Goal: Book appointment/travel/reservation

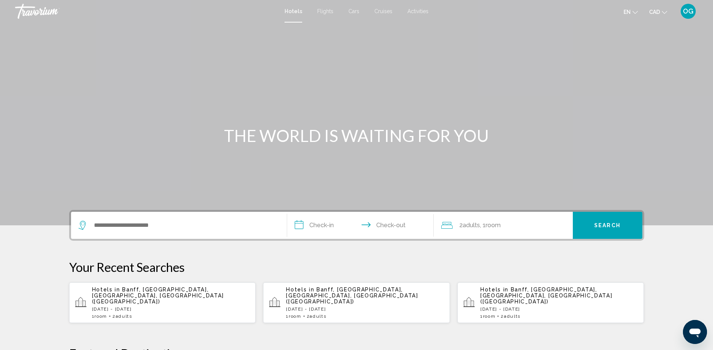
click at [525, 307] on p "Thu, 09 Oct - Sun, 12 Oct" at bounding box center [559, 309] width 158 height 5
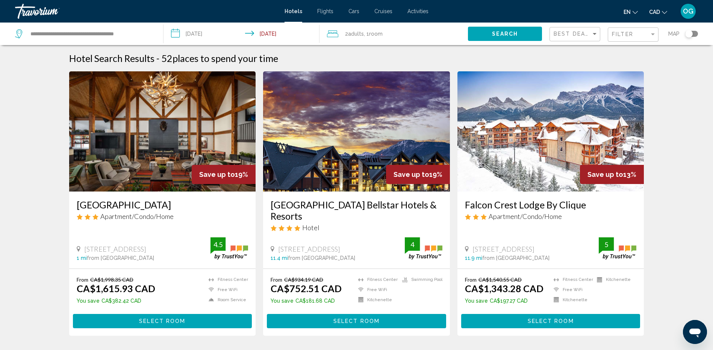
click at [192, 32] on input "**********" at bounding box center [243, 35] width 159 height 25
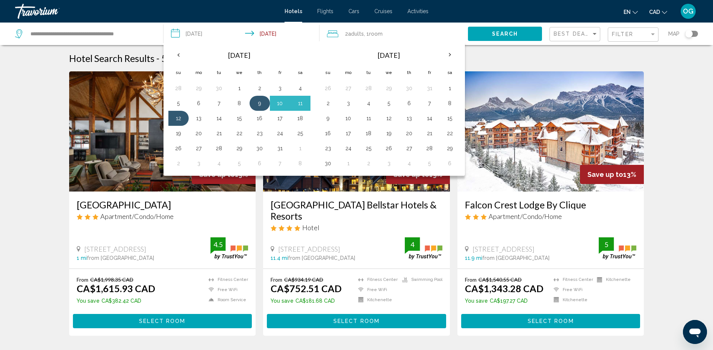
click at [262, 106] on button "9" at bounding box center [260, 103] width 12 height 11
click at [199, 118] on button "13" at bounding box center [199, 118] width 12 height 11
type input "**********"
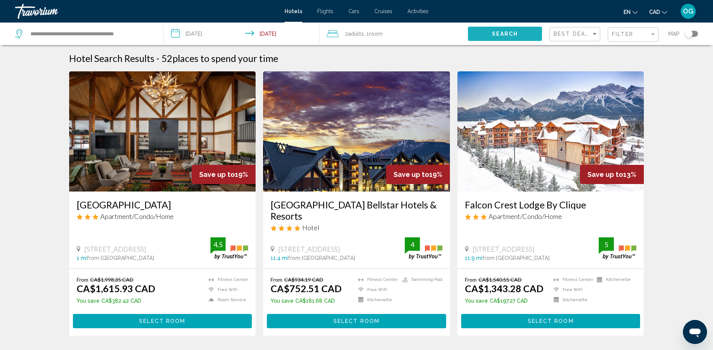
drag, startPoint x: 517, startPoint y: 35, endPoint x: 503, endPoint y: 38, distance: 15.1
click at [517, 35] on span "Search" at bounding box center [505, 34] width 26 height 6
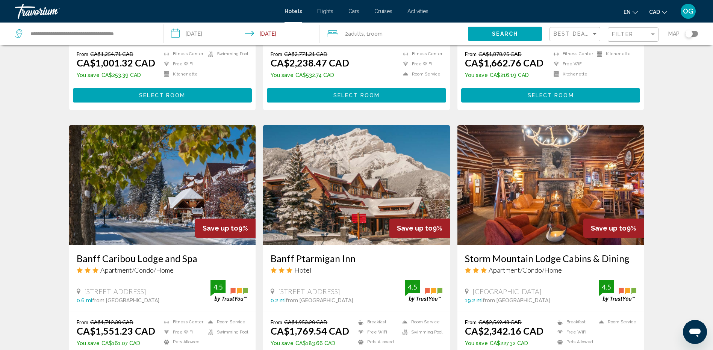
scroll to position [226, 0]
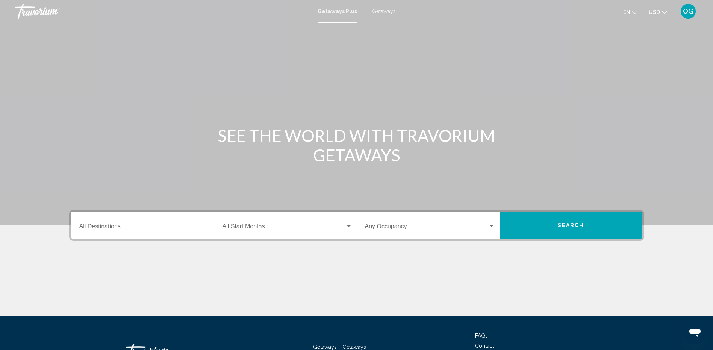
drag, startPoint x: 387, startPoint y: 12, endPoint x: 382, endPoint y: 12, distance: 4.5
click at [387, 12] on span "Getaways" at bounding box center [384, 11] width 24 height 6
click at [144, 230] on input "Destination All Destinations" at bounding box center [144, 228] width 130 height 7
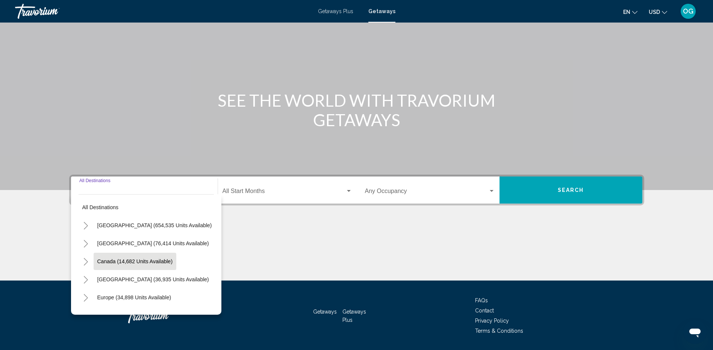
scroll to position [58, 0]
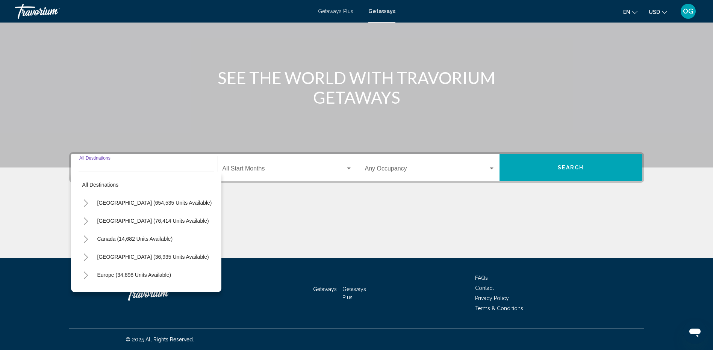
click at [86, 238] on icon "Toggle Canada (14,682 units available)" at bounding box center [86, 240] width 4 height 8
click at [115, 276] on span "[GEOGRAPHIC_DATA] (7,129 units available)" at bounding box center [144, 275] width 109 height 6
type input "**********"
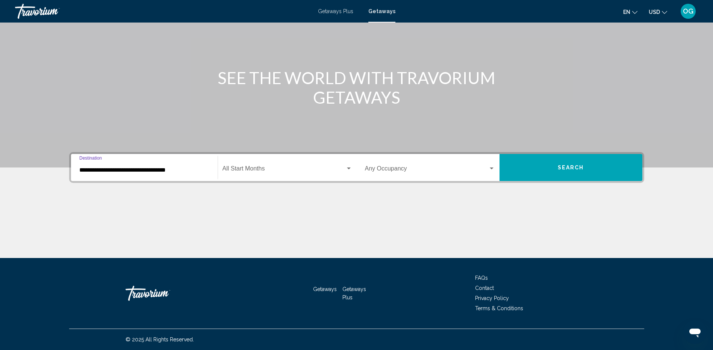
click at [257, 167] on span "Search widget" at bounding box center [284, 170] width 123 height 7
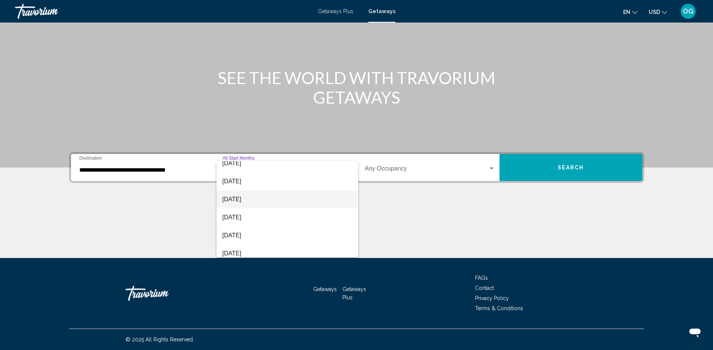
scroll to position [75, 0]
click at [256, 183] on span "[DATE]" at bounding box center [288, 185] width 130 height 18
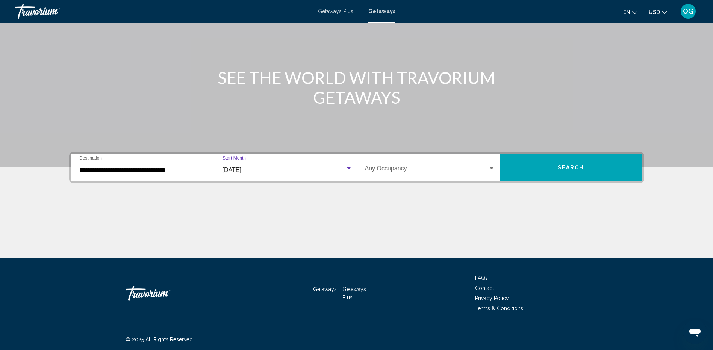
click at [406, 161] on div "Occupancy Any Occupancy" at bounding box center [430, 168] width 130 height 24
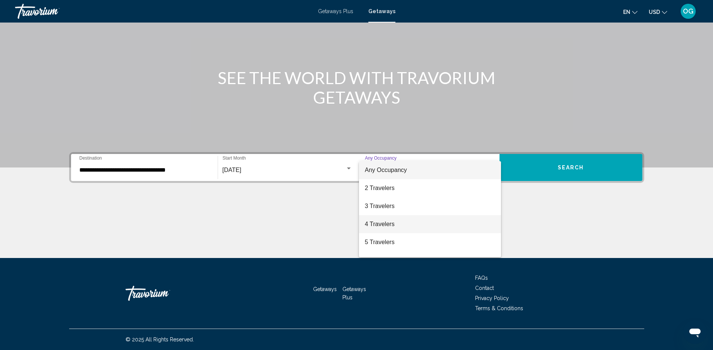
drag, startPoint x: 386, startPoint y: 225, endPoint x: 404, endPoint y: 225, distance: 17.3
click at [387, 225] on span "4 Travelers" at bounding box center [430, 224] width 130 height 18
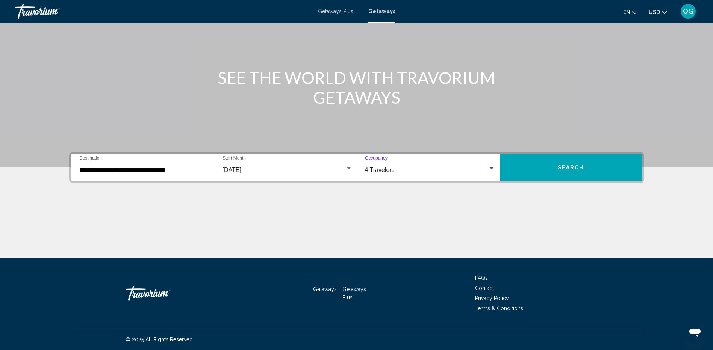
click at [551, 168] on button "Search" at bounding box center [571, 167] width 143 height 27
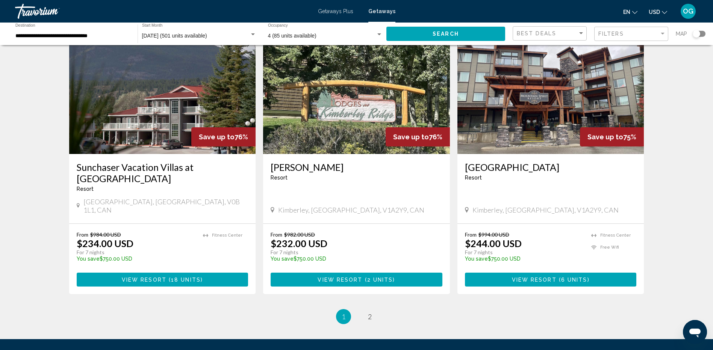
scroll to position [865, 0]
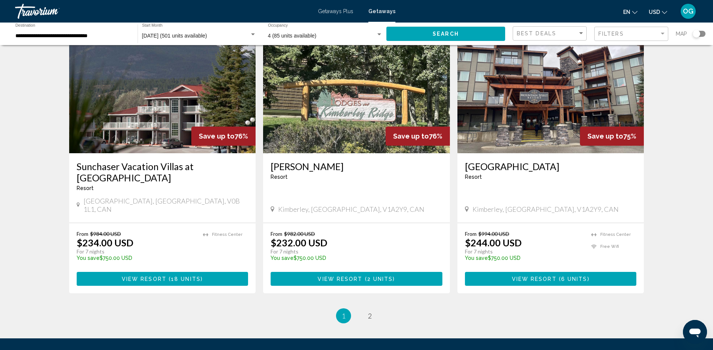
click at [667, 11] on icon "Change currency" at bounding box center [664, 12] width 5 height 3
click at [643, 51] on button "CAD (Can$)" at bounding box center [643, 50] width 38 height 10
click at [366, 310] on link "page 2" at bounding box center [369, 316] width 13 height 13
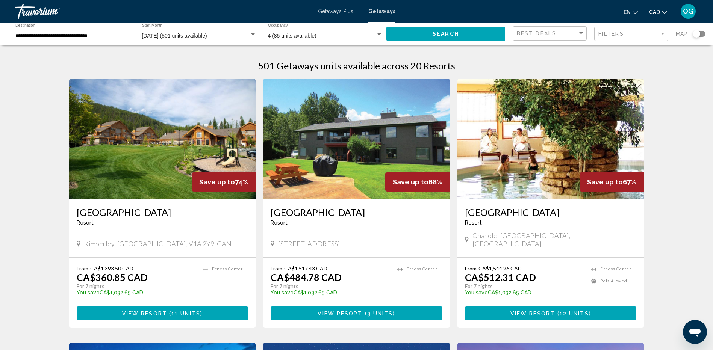
click at [207, 38] on span "December 2025 (501 units available)" at bounding box center [174, 36] width 65 height 6
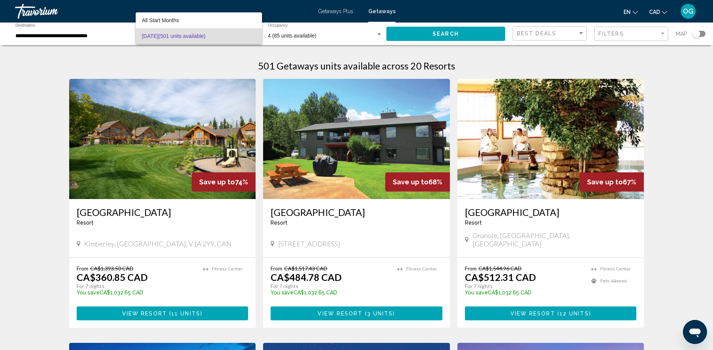
click at [79, 36] on div at bounding box center [356, 175] width 713 height 350
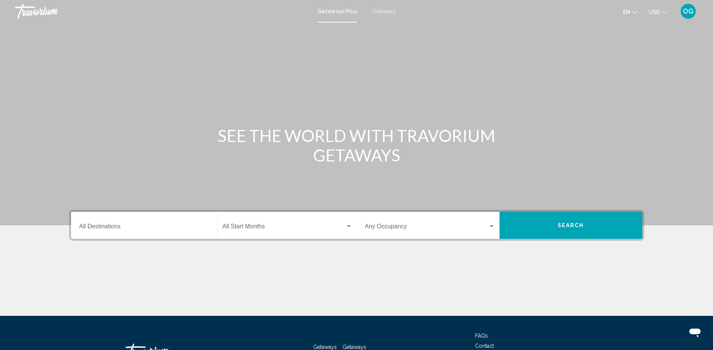
click at [385, 12] on span "Getaways" at bounding box center [384, 11] width 24 height 6
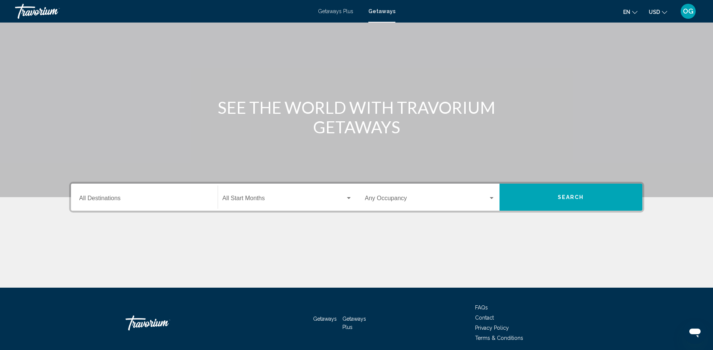
scroll to position [58, 0]
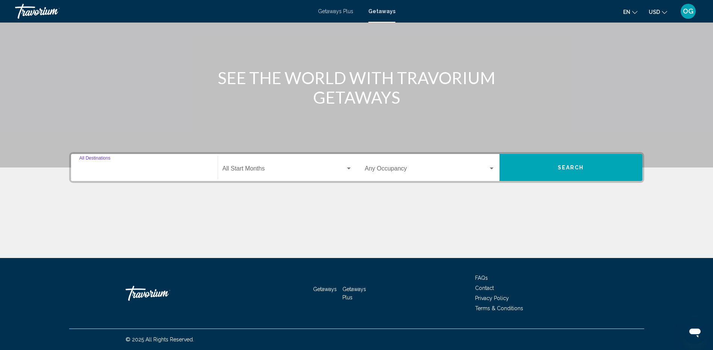
click at [108, 171] on input "Destination All Destinations" at bounding box center [144, 170] width 130 height 7
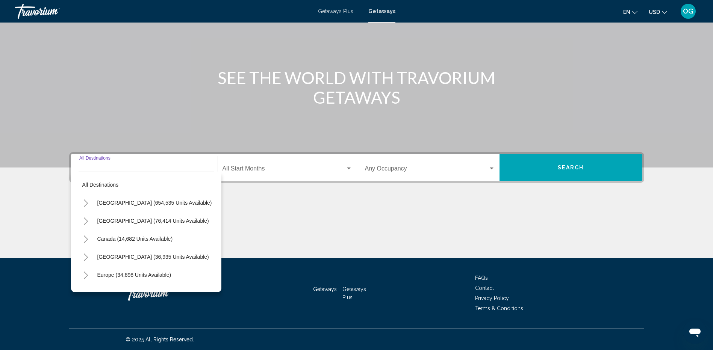
click at [86, 236] on icon "Toggle Canada (14,682 units available)" at bounding box center [86, 240] width 6 height 8
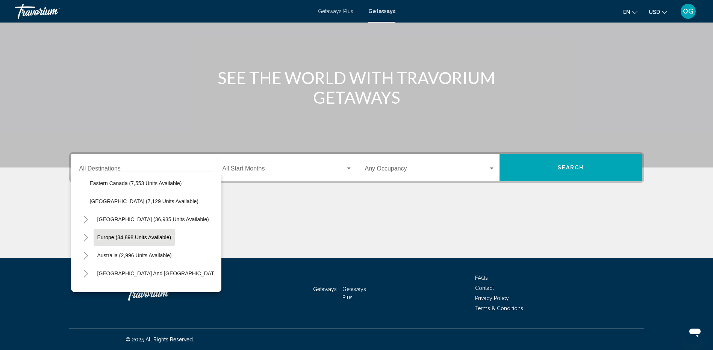
scroll to position [75, 0]
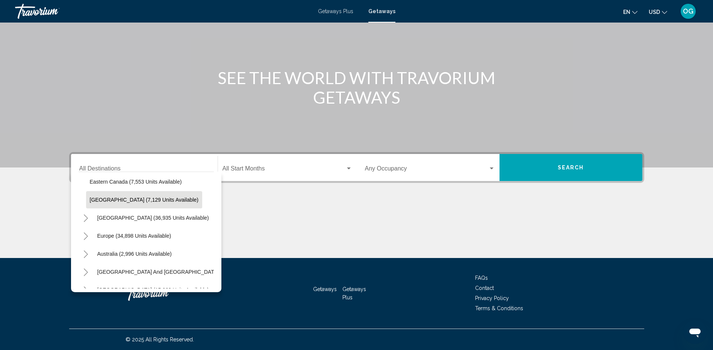
click at [118, 201] on span "[GEOGRAPHIC_DATA] (7,129 units available)" at bounding box center [144, 200] width 109 height 6
type input "**********"
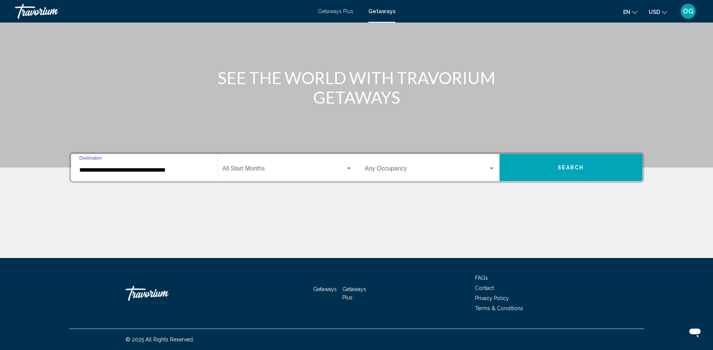
click at [251, 170] on span "Search widget" at bounding box center [284, 170] width 123 height 7
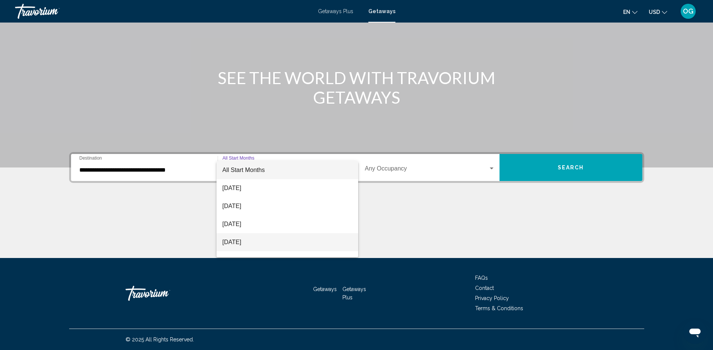
click at [253, 241] on span "[DATE]" at bounding box center [288, 242] width 130 height 18
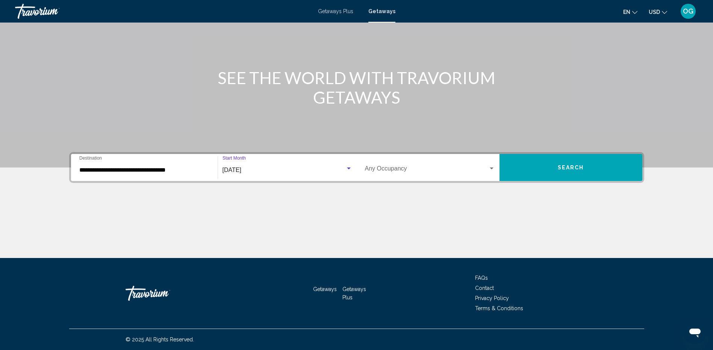
click at [399, 176] on div "Occupancy Any Occupancy" at bounding box center [430, 168] width 130 height 24
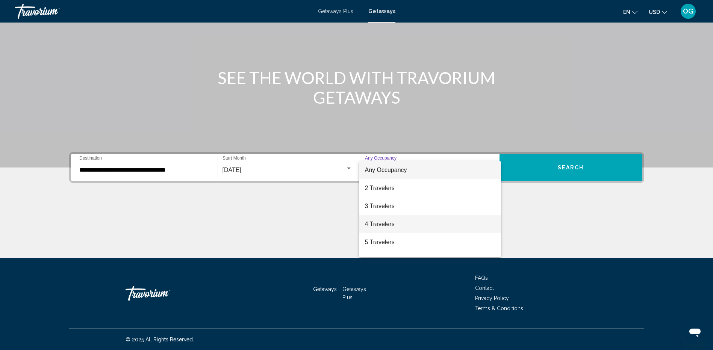
click at [388, 223] on span "4 Travelers" at bounding box center [430, 224] width 130 height 18
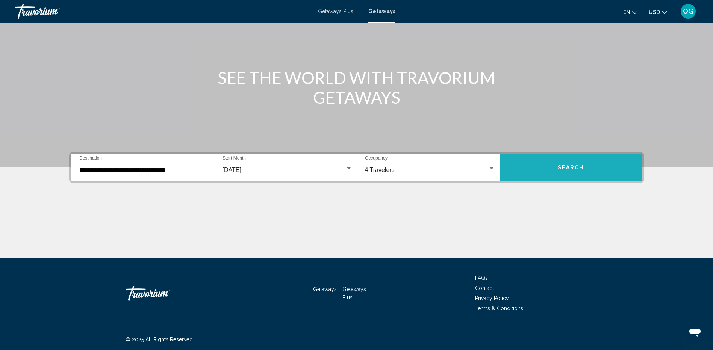
click at [554, 177] on button "Search" at bounding box center [571, 167] width 143 height 27
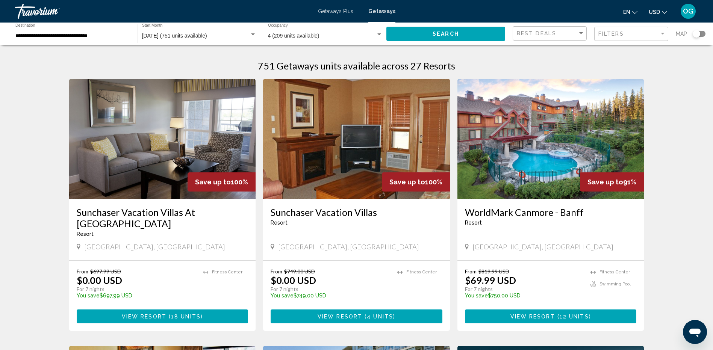
scroll to position [38, 0]
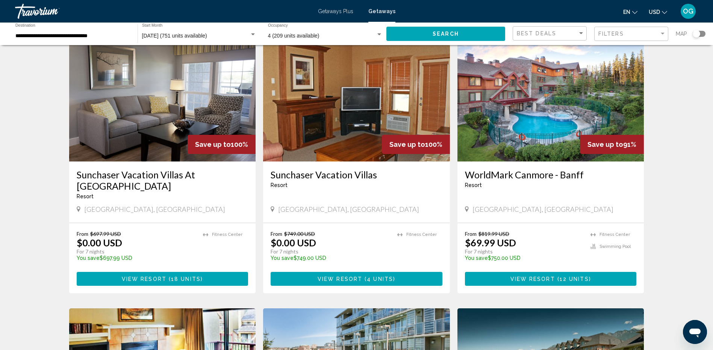
drag, startPoint x: 535, startPoint y: 265, endPoint x: 526, endPoint y: 268, distance: 8.7
click at [535, 276] on span "View Resort" at bounding box center [532, 279] width 45 height 6
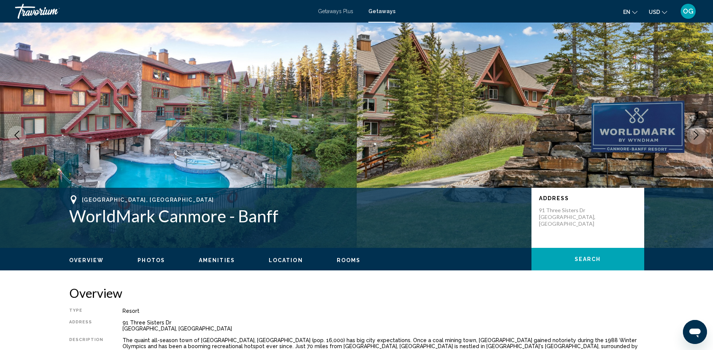
click at [665, 11] on icon "Change currency" at bounding box center [664, 12] width 5 height 5
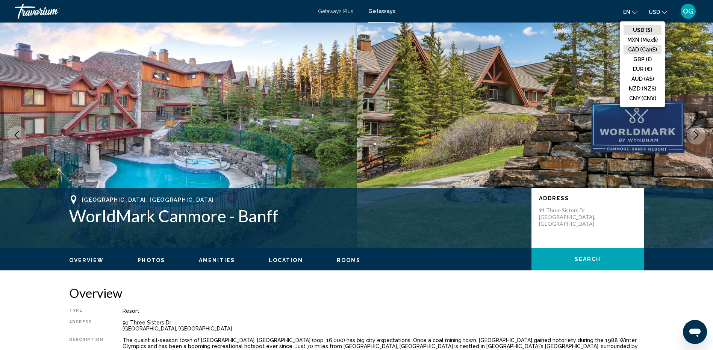
click at [641, 48] on button "CAD (Can$)" at bounding box center [643, 50] width 38 height 10
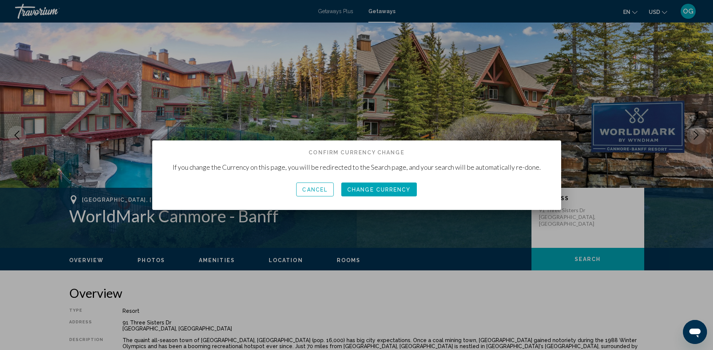
click at [371, 191] on span "Change Currency" at bounding box center [379, 190] width 64 height 6
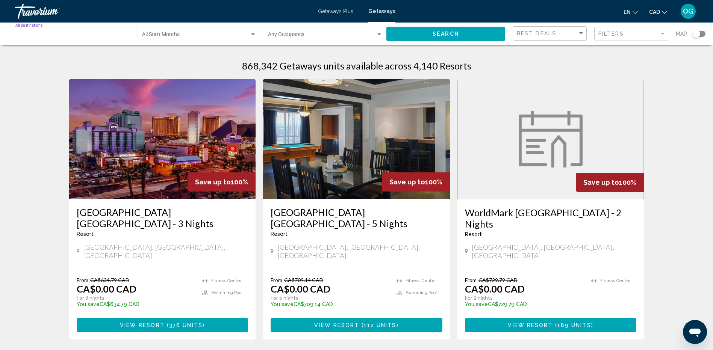
click at [54, 36] on input "Destination All Destinations" at bounding box center [72, 36] width 115 height 6
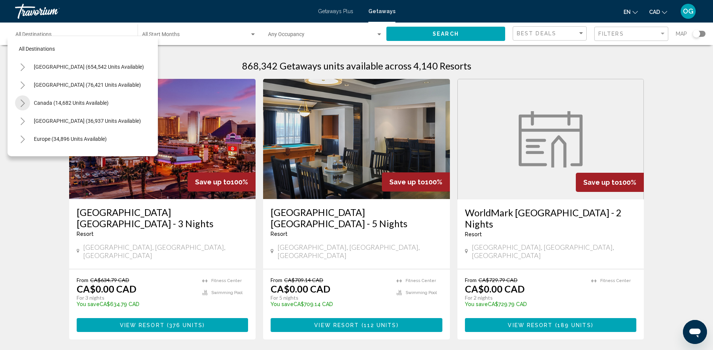
click at [20, 101] on icon "Toggle Canada (14,682 units available)" at bounding box center [23, 104] width 6 height 8
click at [29, 137] on span "[GEOGRAPHIC_DATA] (7,129 units available)" at bounding box center [78, 139] width 104 height 6
type input "**********"
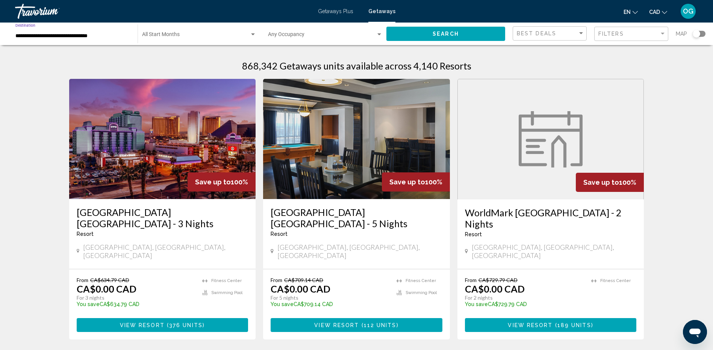
click at [186, 32] on div "Start Month All Start Months" at bounding box center [199, 34] width 114 height 21
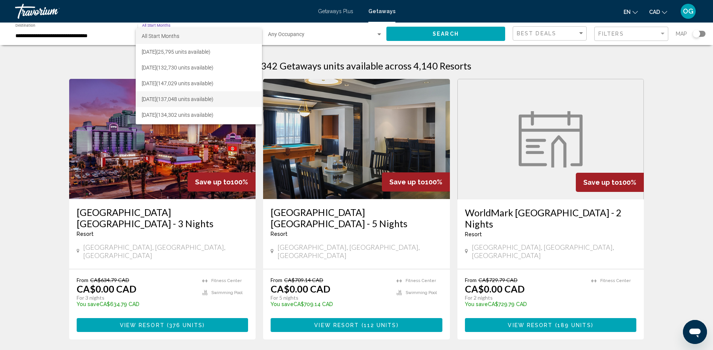
click at [181, 101] on span "[DATE] (137,048 units available)" at bounding box center [199, 99] width 114 height 16
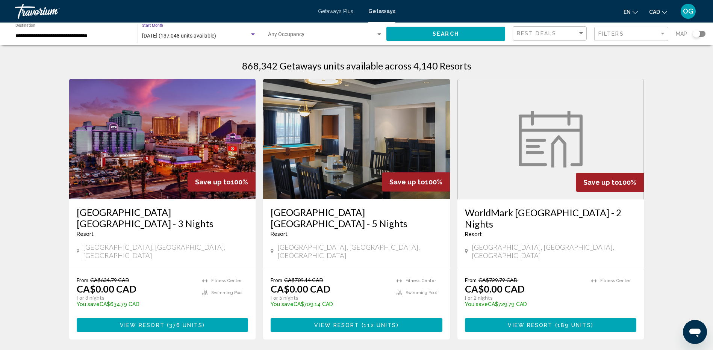
click at [299, 28] on div "Occupancy Any Occupancy" at bounding box center [325, 34] width 115 height 21
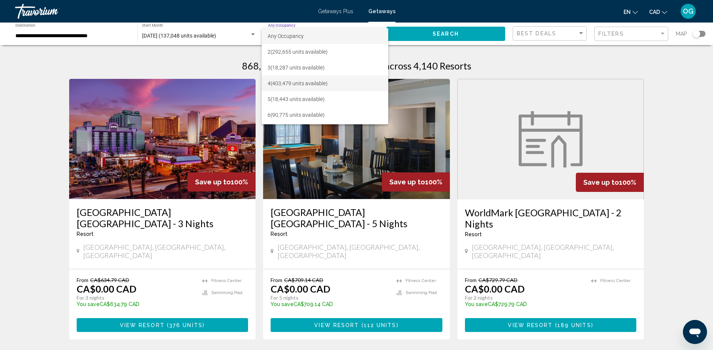
click at [299, 85] on span "4 (403,479 units available)" at bounding box center [325, 84] width 115 height 16
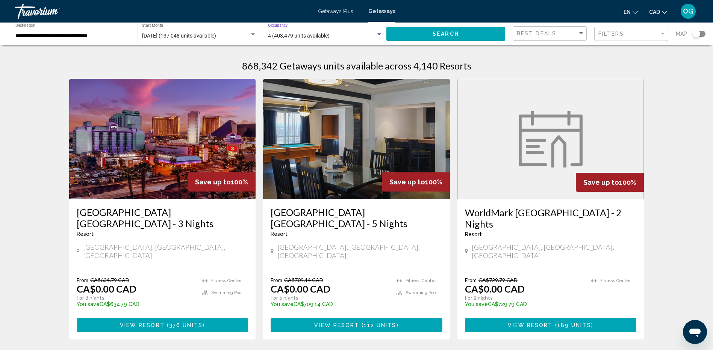
click at [431, 36] on button "Search" at bounding box center [445, 34] width 119 height 14
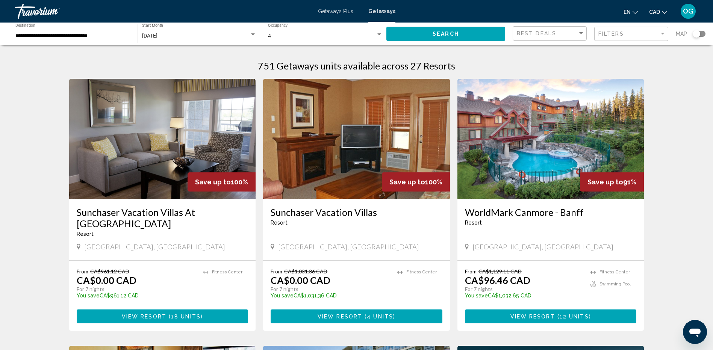
click at [551, 169] on img "Main content" at bounding box center [550, 139] width 187 height 120
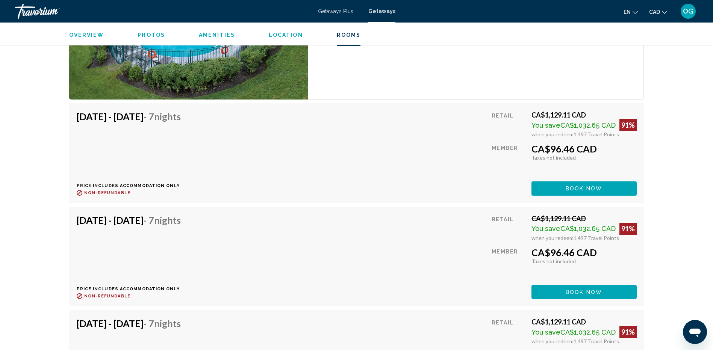
scroll to position [1344, 0]
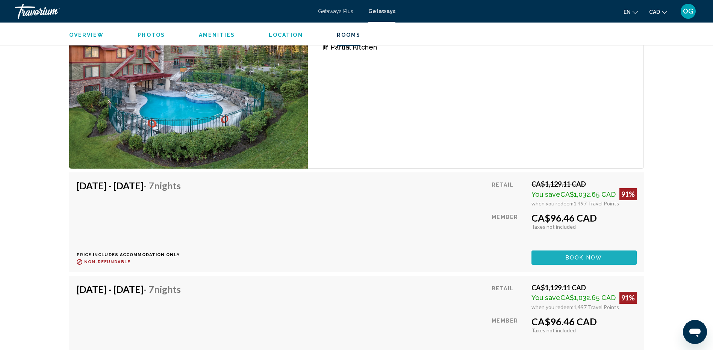
click at [583, 255] on span "Book now" at bounding box center [584, 258] width 36 height 6
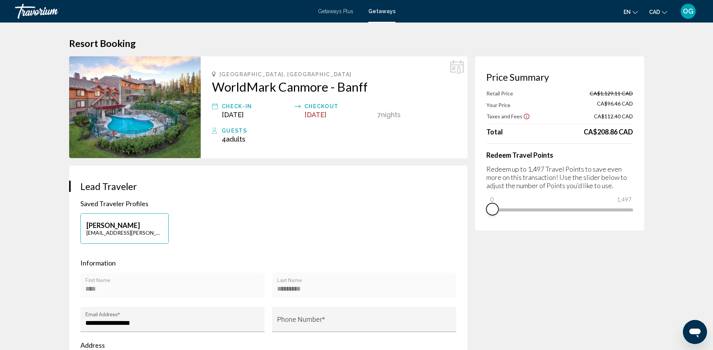
drag, startPoint x: 626, startPoint y: 218, endPoint x: 478, endPoint y: 223, distance: 147.8
click at [479, 223] on div "Price Summary Retail Price CA$1,129.11 CAD Your Price CA$96.46 CAD Taxes and Fe…" at bounding box center [559, 143] width 169 height 174
drag, startPoint x: 491, startPoint y: 198, endPoint x: 526, endPoint y: 198, distance: 35.0
click at [526, 209] on ngx-slider "0 1,497 370" at bounding box center [559, 210] width 147 height 2
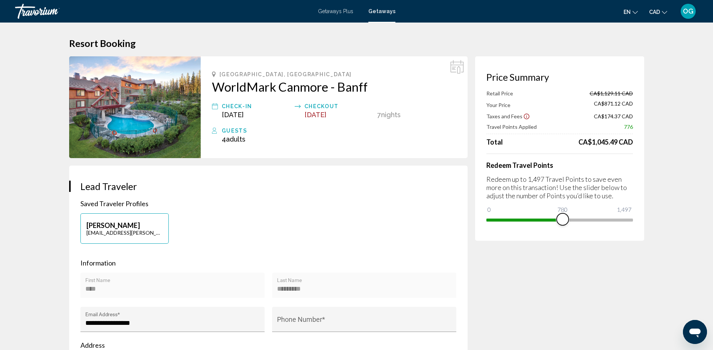
drag, startPoint x: 528, startPoint y: 220, endPoint x: 570, endPoint y: 220, distance: 41.7
click at [569, 220] on span "Main content" at bounding box center [563, 220] width 12 height 12
drag, startPoint x: 569, startPoint y: 218, endPoint x: 651, endPoint y: 224, distance: 82.2
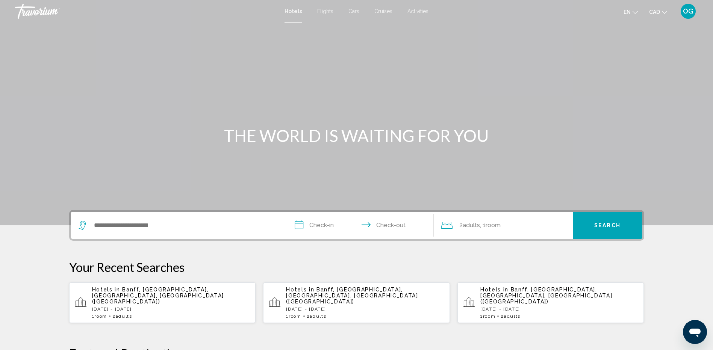
click at [151, 298] on p "Hotels in [GEOGRAPHIC_DATA], [GEOGRAPHIC_DATA], [GEOGRAPHIC_DATA], [GEOGRAPHIC_…" at bounding box center [171, 296] width 158 height 18
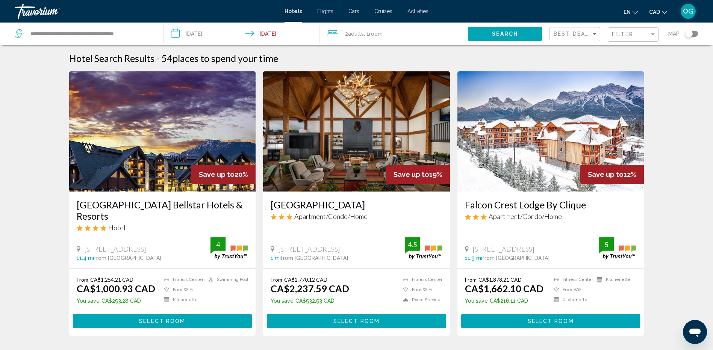
click at [349, 163] on img "Main content" at bounding box center [356, 131] width 187 height 120
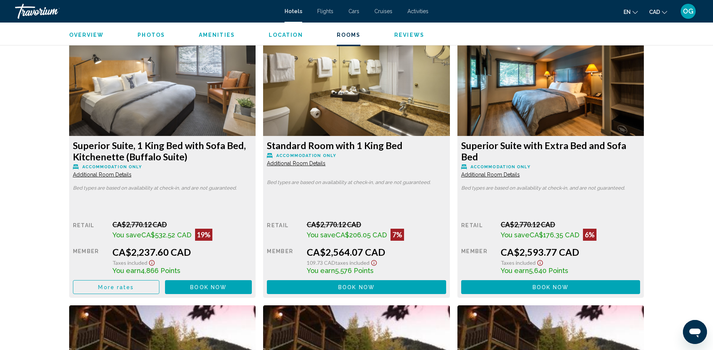
scroll to position [1013, 0]
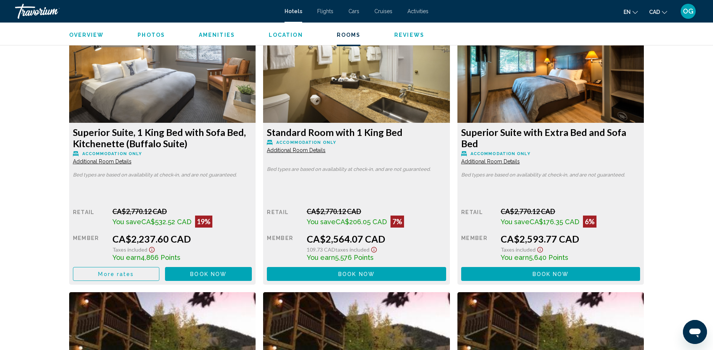
click at [205, 271] on span "Book now No longer available" at bounding box center [208, 274] width 36 height 6
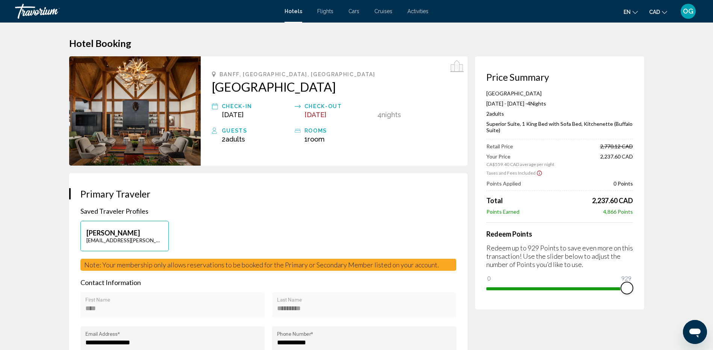
drag, startPoint x: 492, startPoint y: 278, endPoint x: 651, endPoint y: 282, distance: 159.4
